Goal: Task Accomplishment & Management: Complete application form

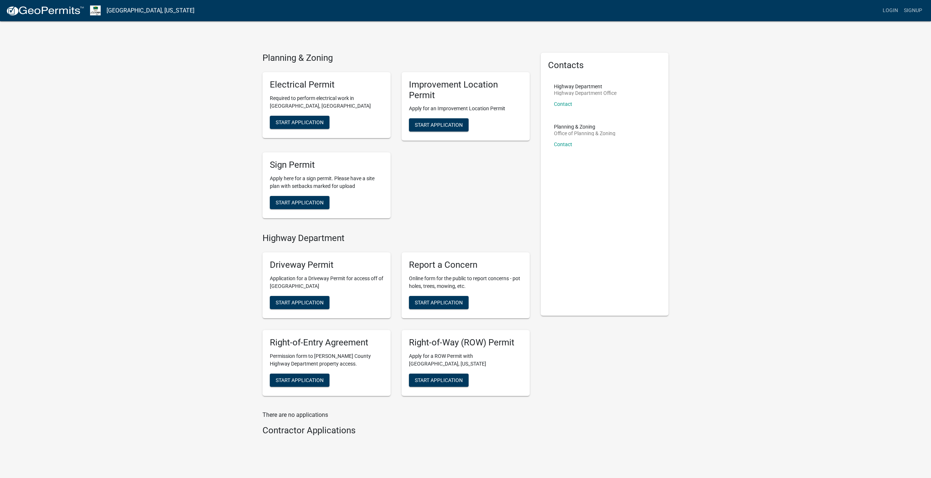
drag, startPoint x: 453, startPoint y: 121, endPoint x: 405, endPoint y: 184, distance: 78.8
click at [405, 184] on div "Electrical Permit Required to perform electrical work in [GEOGRAPHIC_DATA], IN …" at bounding box center [396, 145] width 278 height 158
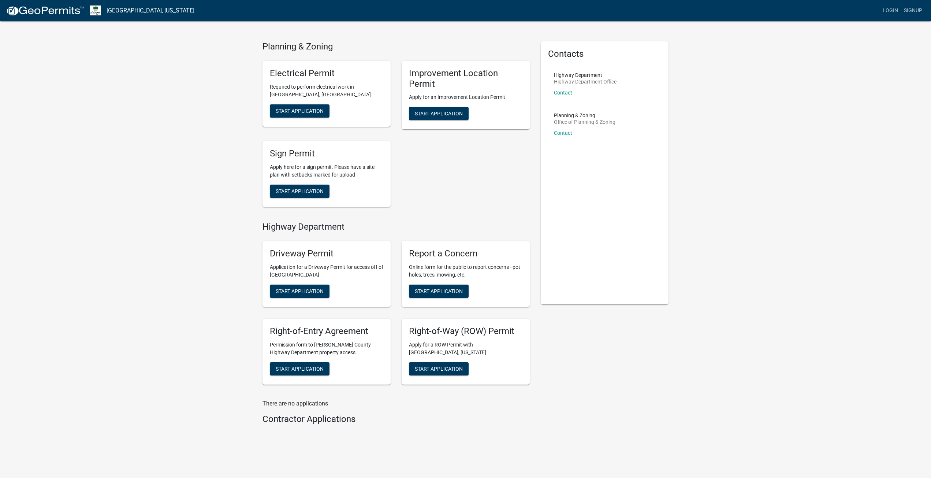
scroll to position [18, 0]
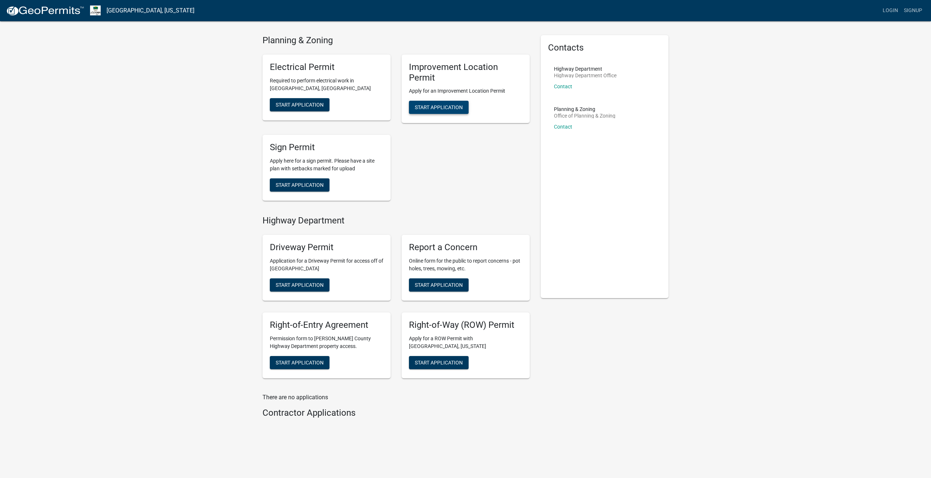
click at [441, 107] on span "Start Application" at bounding box center [439, 107] width 48 height 6
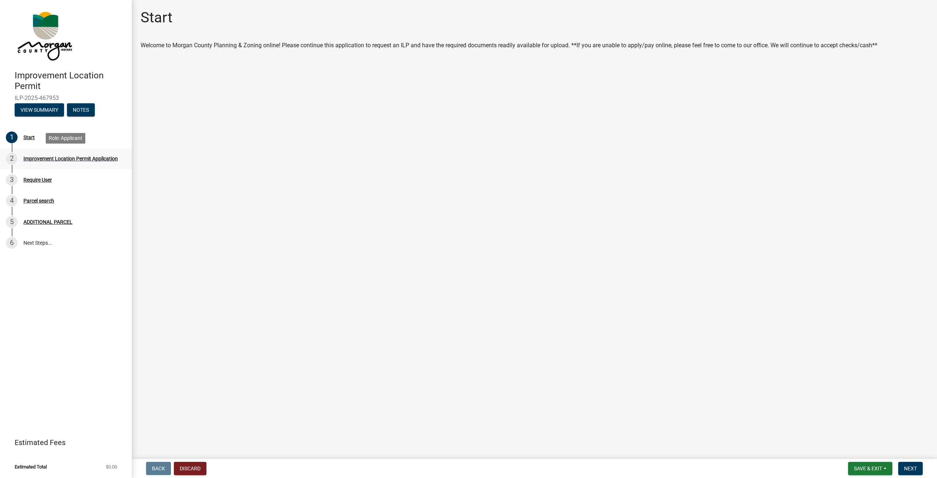
click at [98, 160] on div "Improvement Location Permit Application" at bounding box center [70, 158] width 94 height 5
click at [38, 245] on link "6 Next Steps..." at bounding box center [66, 242] width 132 height 21
click at [39, 111] on button "View Summary" at bounding box center [39, 109] width 49 height 13
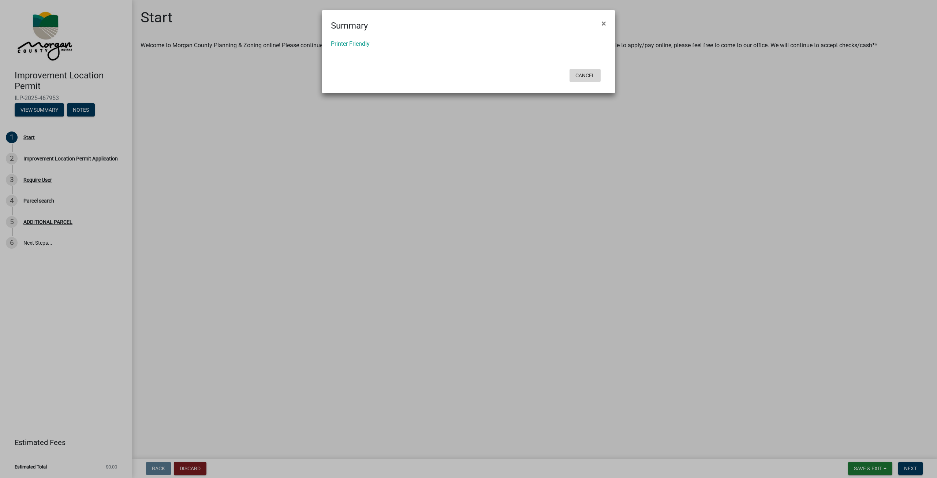
click at [586, 70] on button "Cancel" at bounding box center [585, 75] width 31 height 13
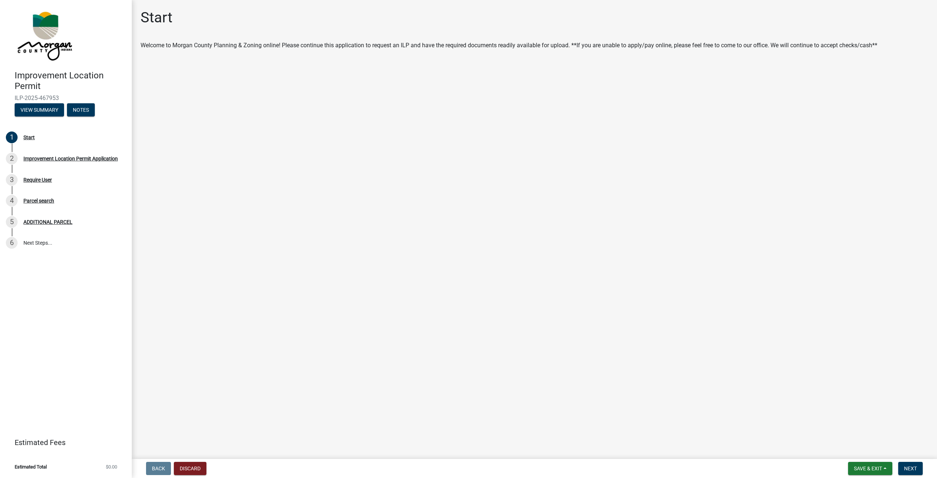
click at [923, 471] on form "Save & Exit Save Save & Exit Next" at bounding box center [885, 468] width 81 height 13
click at [913, 469] on span "Next" at bounding box center [910, 468] width 13 height 6
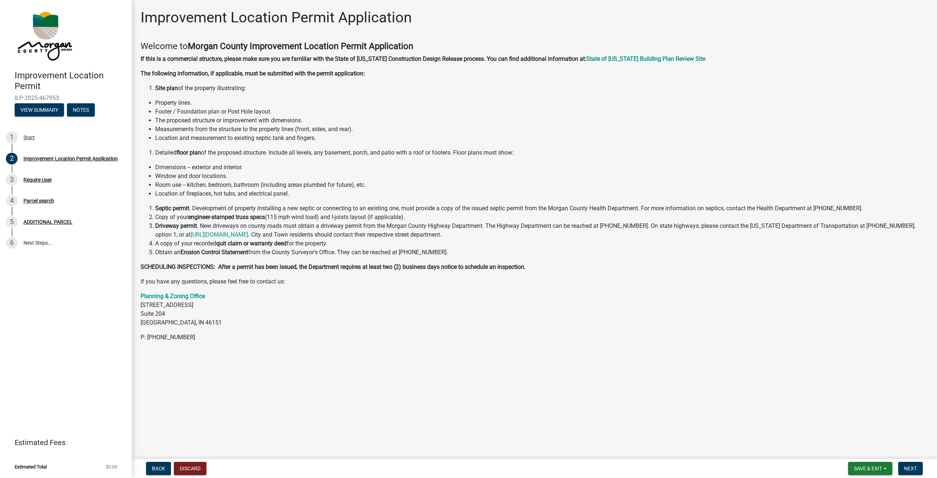
drag, startPoint x: 746, startPoint y: 358, endPoint x: 336, endPoint y: 392, distance: 411.4
click at [338, 392] on main "Improvement Location Permit Application Welcome to [GEOGRAPHIC_DATA] Improvemen…" at bounding box center [534, 228] width 805 height 456
